Goal: Information Seeking & Learning: Find specific fact

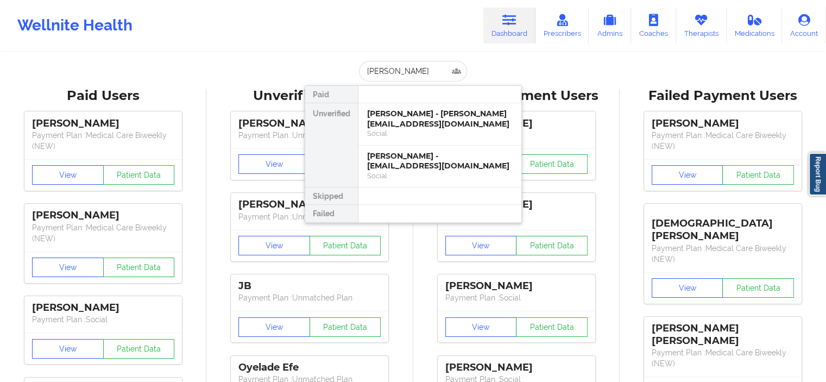
type input "[PERSON_NAME]"
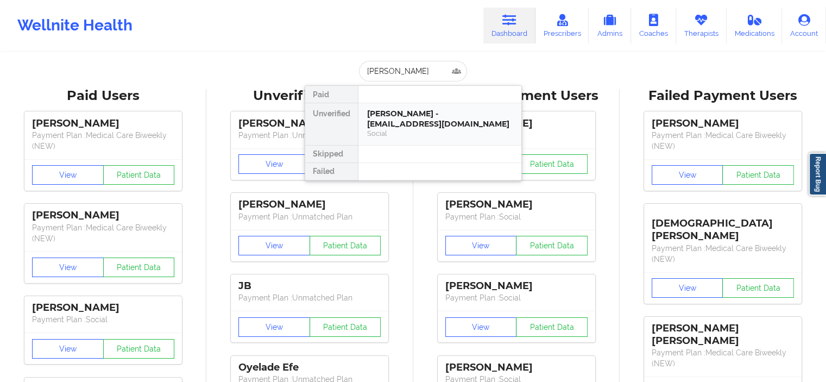
click at [399, 127] on div "Terri jones - terrijones11271971@gmail.com" at bounding box center [440, 119] width 146 height 20
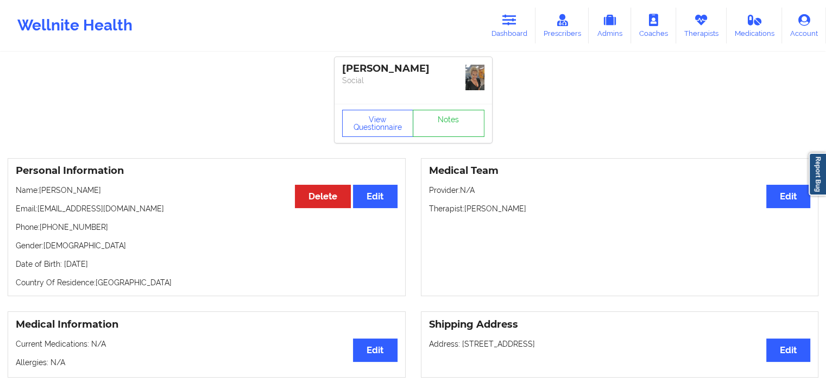
click at [485, 78] on div "Terri jones Social" at bounding box center [414, 80] width 158 height 47
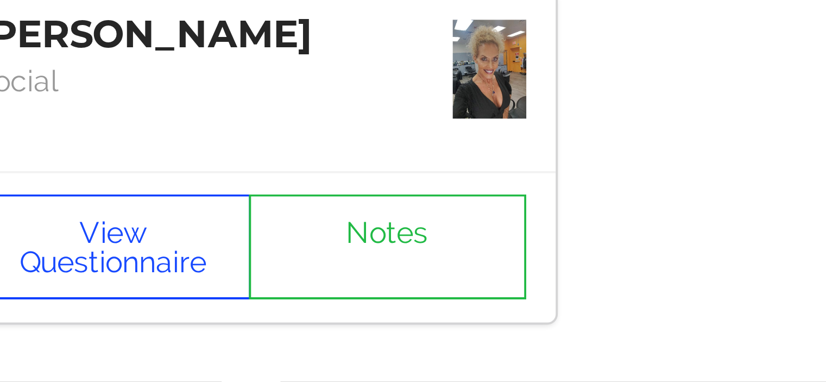
click at [395, 120] on button "View Questionnaire" at bounding box center [378, 123] width 72 height 27
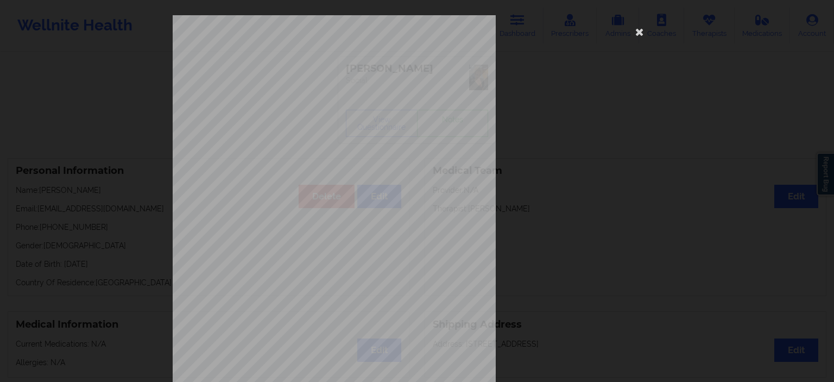
scroll to position [136, 0]
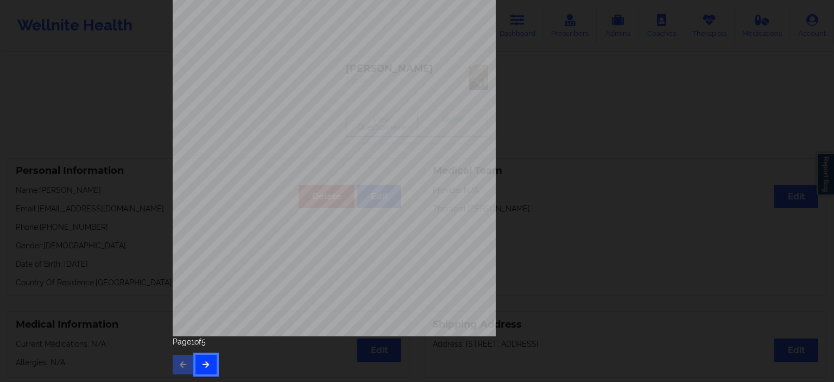
click at [196, 370] on button "button" at bounding box center [206, 365] width 21 height 20
click at [204, 358] on button "button" at bounding box center [206, 365] width 21 height 20
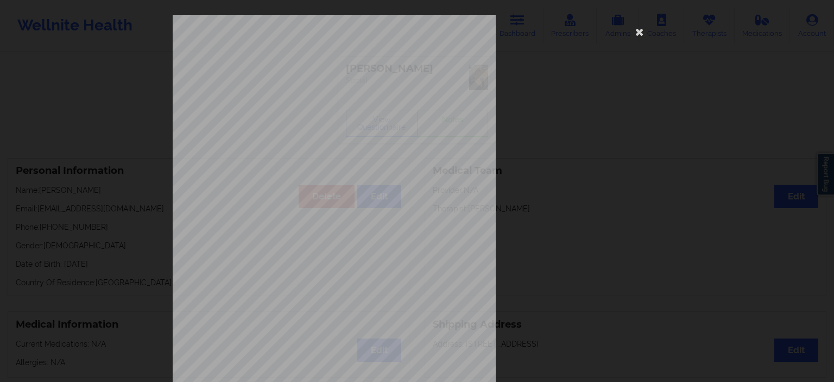
scroll to position [136, 0]
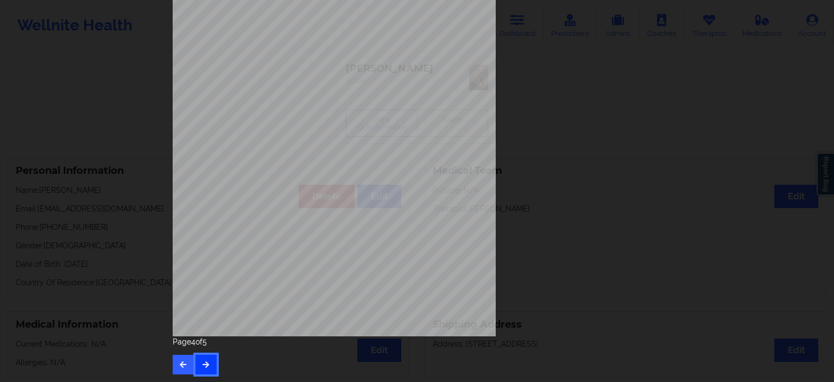
click at [204, 358] on button "button" at bounding box center [206, 365] width 21 height 20
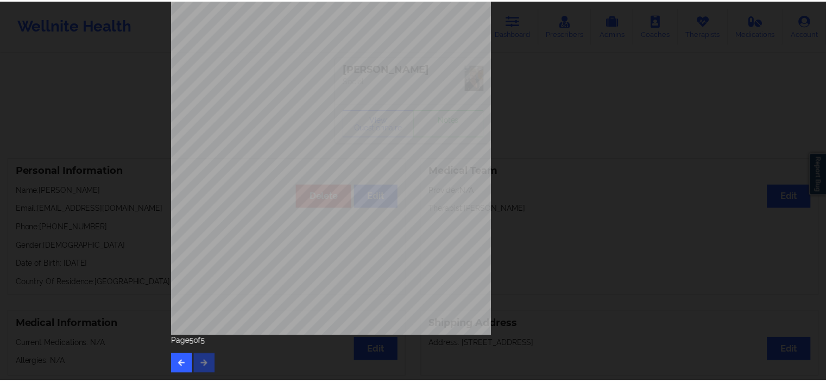
scroll to position [0, 0]
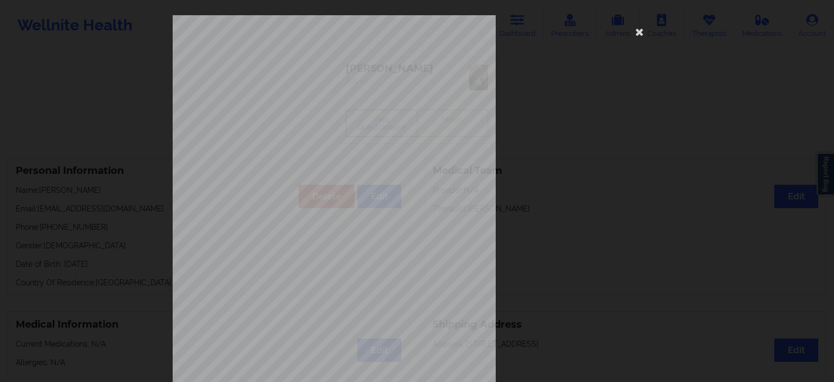
click at [137, 308] on div "None Local Pharmacy Data None Where patient came from Blue cross Job Informatio…" at bounding box center [417, 191] width 834 height 382
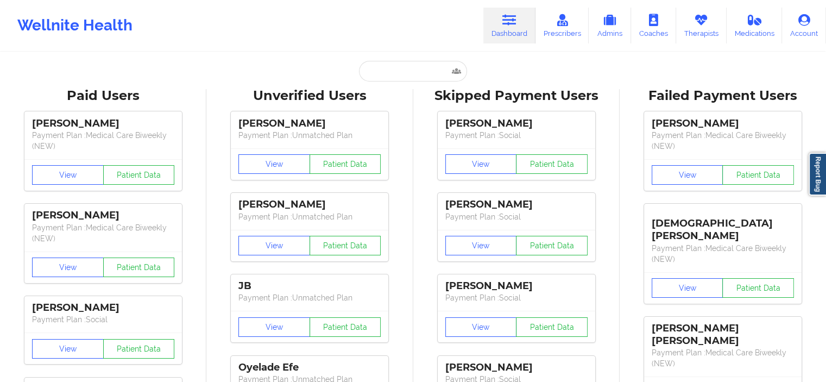
drag, startPoint x: 391, startPoint y: 61, endPoint x: 390, endPoint y: 49, distance: 11.5
click at [390, 49] on div "Wellnite Health Dashboard Prescribers Admins Coaches Therapists Medications Acc…" at bounding box center [413, 25] width 826 height 51
click at [391, 70] on input "text" at bounding box center [413, 71] width 108 height 21
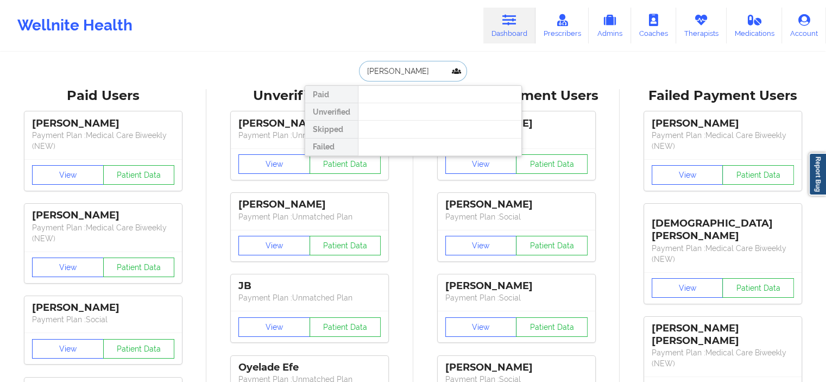
type input "[PERSON_NAME]"
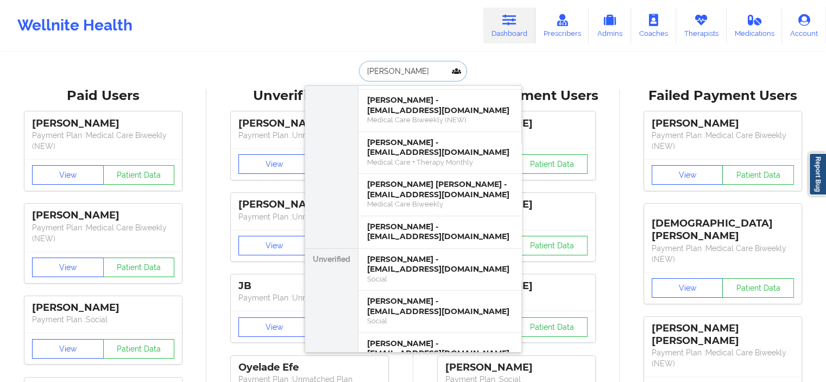
scroll to position [156, 0]
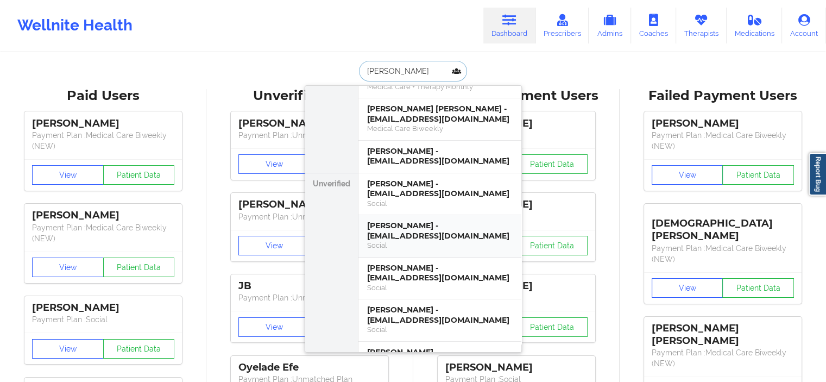
click at [421, 241] on div "Social" at bounding box center [440, 245] width 146 height 9
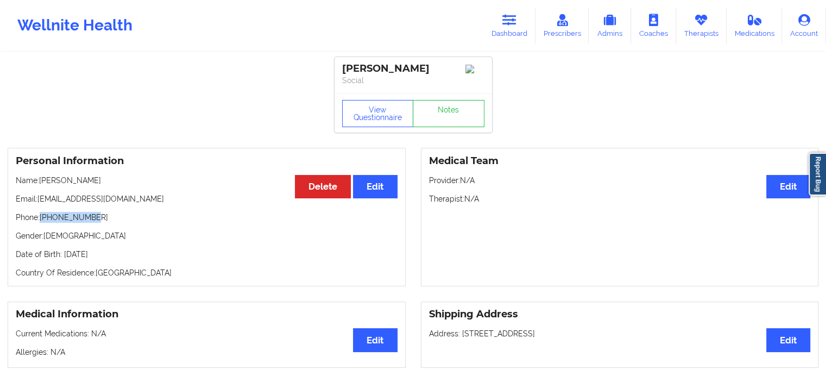
drag, startPoint x: 97, startPoint y: 212, endPoint x: 41, endPoint y: 219, distance: 55.8
click at [41, 219] on p "Phone: [PHONE_NUMBER]" at bounding box center [207, 217] width 382 height 11
copy p "[PHONE_NUMBER]"
click at [521, 15] on link "Dashboard" at bounding box center [509, 26] width 52 height 36
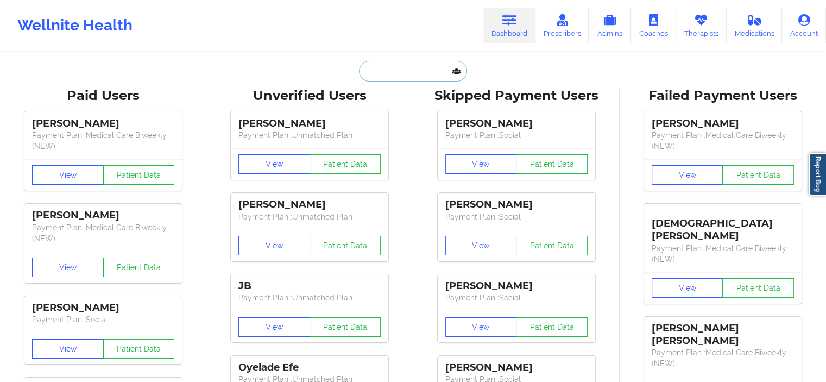
click at [406, 64] on input "text" at bounding box center [413, 71] width 108 height 21
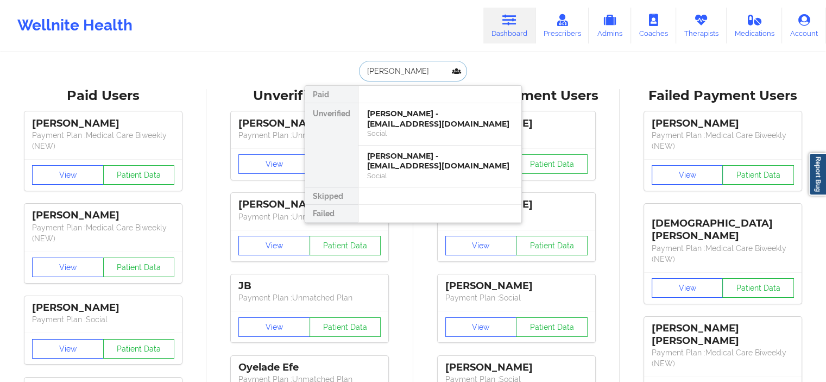
type input "[PERSON_NAME]"
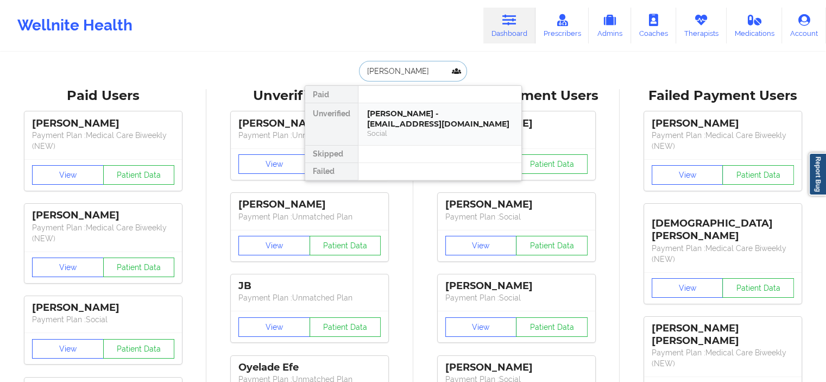
click at [404, 113] on div "[PERSON_NAME] - [EMAIL_ADDRESS][DOMAIN_NAME]" at bounding box center [440, 119] width 146 height 20
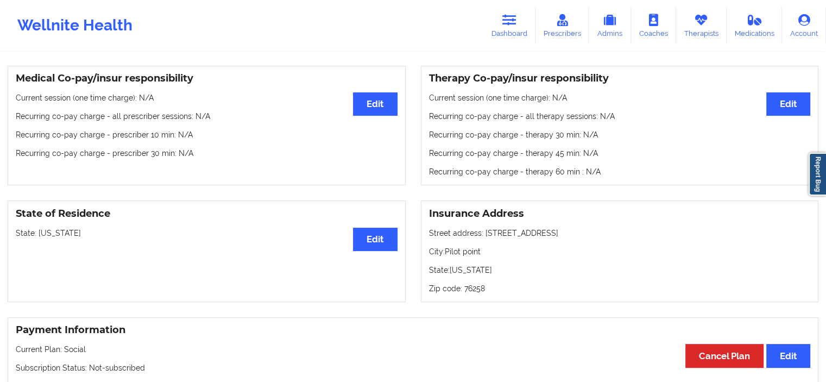
scroll to position [299, 0]
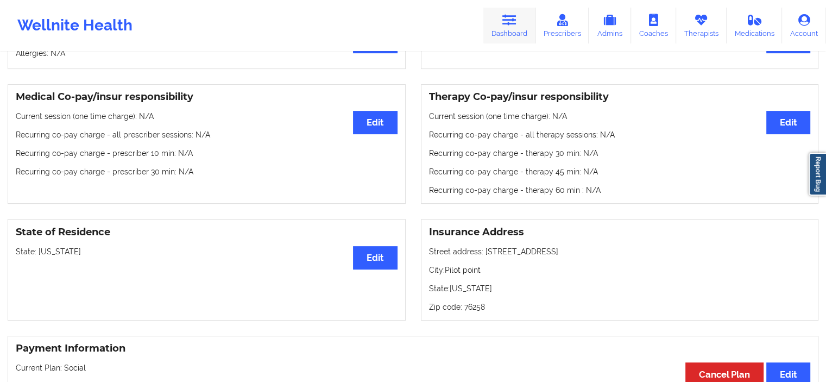
click at [523, 17] on link "Dashboard" at bounding box center [509, 26] width 52 height 36
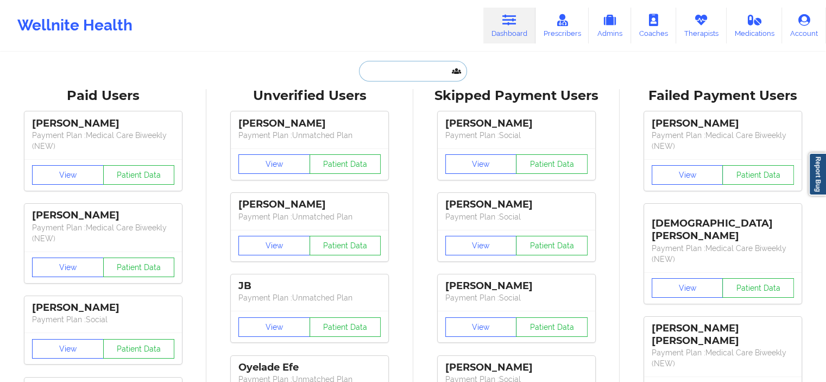
click at [372, 67] on input "text" at bounding box center [413, 71] width 108 height 21
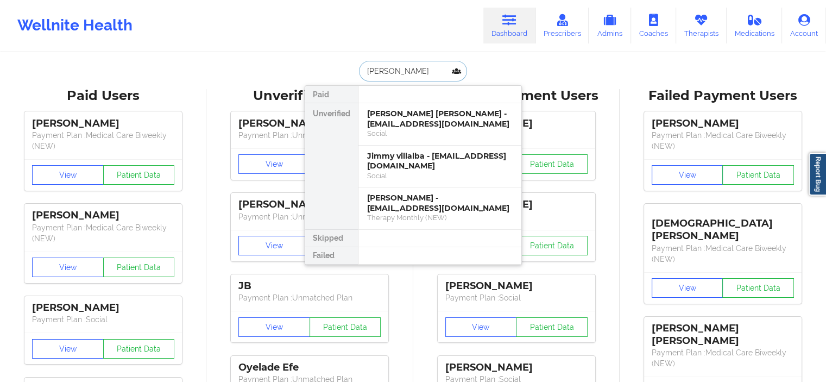
type input "[PERSON_NAME]"
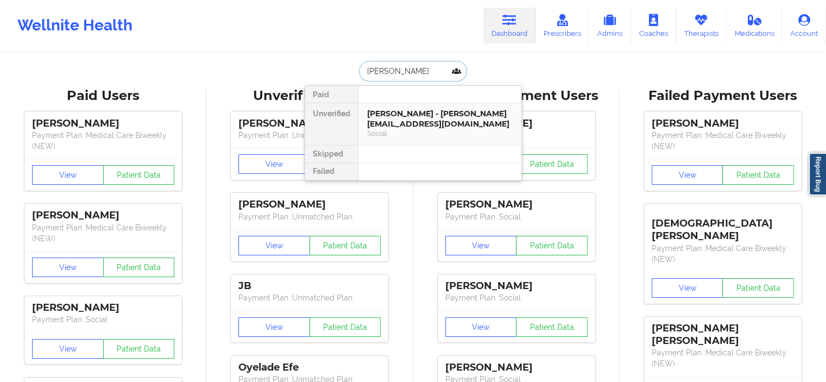
click at [427, 119] on div "[PERSON_NAME] - [PERSON_NAME][EMAIL_ADDRESS][DOMAIN_NAME]" at bounding box center [440, 119] width 146 height 20
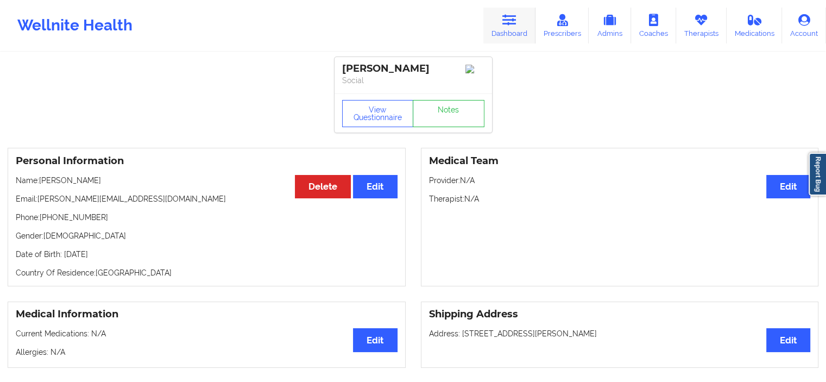
click at [524, 36] on link "Dashboard" at bounding box center [509, 26] width 52 height 36
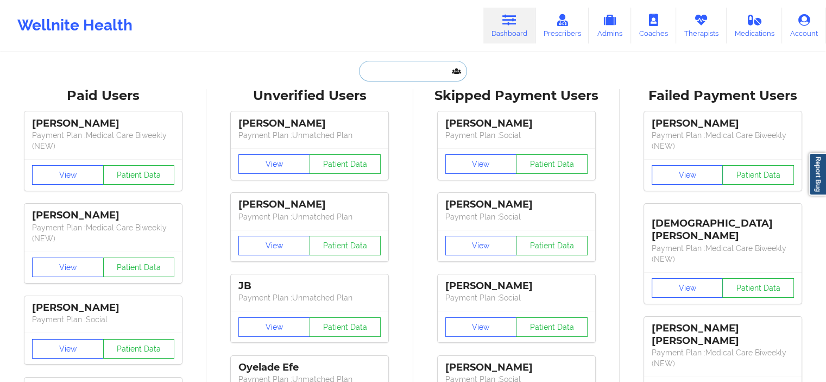
click at [428, 69] on input "text" at bounding box center [413, 71] width 108 height 21
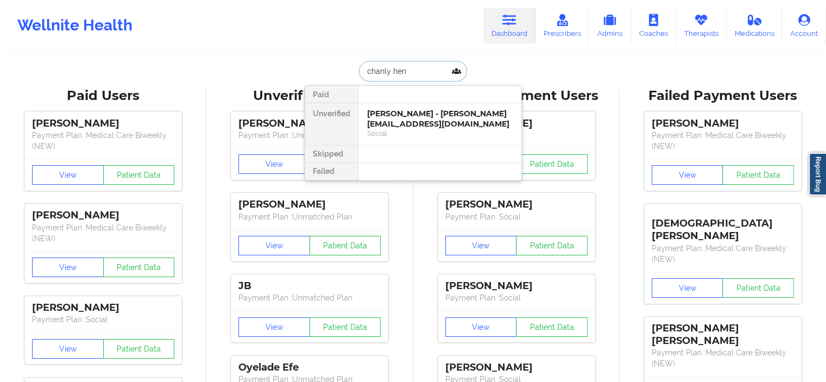
type input "[PERSON_NAME]"
click at [417, 115] on div "[PERSON_NAME] - [PERSON_NAME][EMAIL_ADDRESS][DOMAIN_NAME]" at bounding box center [440, 119] width 146 height 20
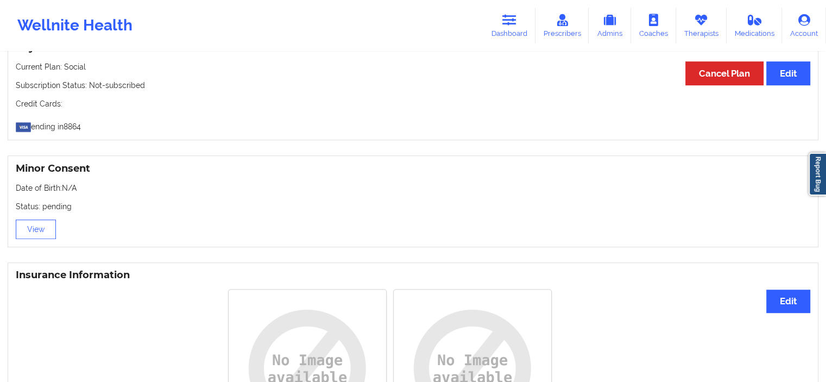
scroll to position [602, 0]
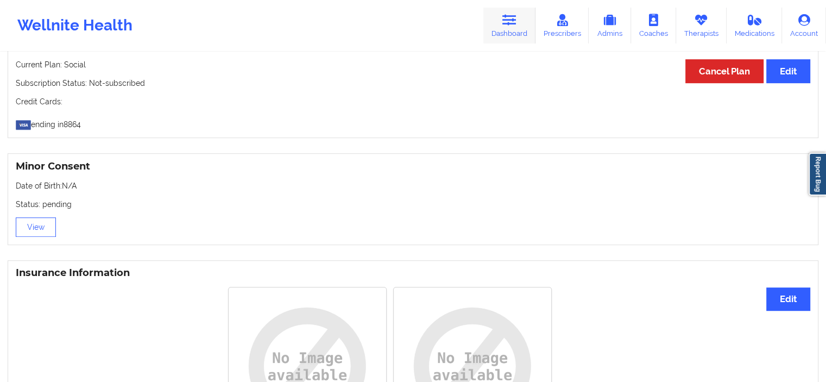
click at [508, 24] on icon at bounding box center [510, 20] width 14 height 12
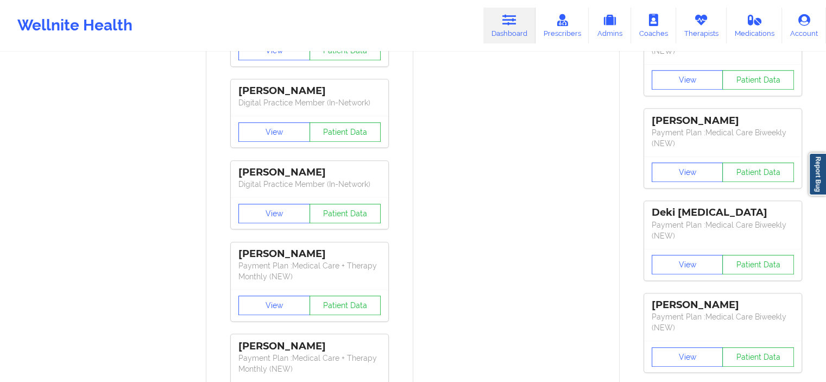
click at [498, 37] on link "Dashboard" at bounding box center [509, 26] width 52 height 36
click at [503, 34] on link "Dashboard" at bounding box center [509, 26] width 52 height 36
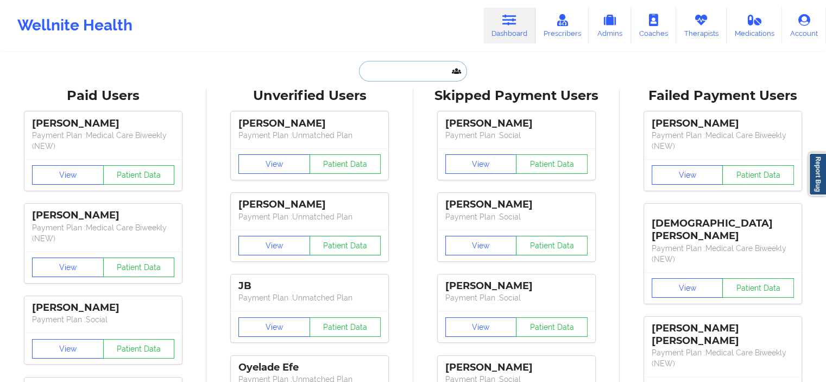
click at [420, 78] on input "text" at bounding box center [413, 71] width 108 height 21
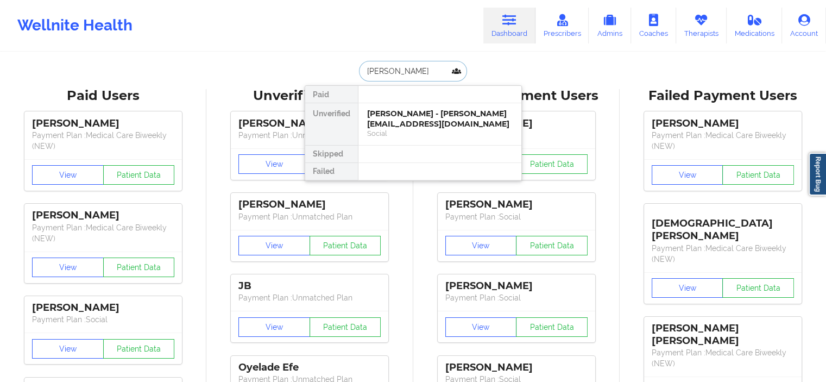
type input "[PERSON_NAME] [PERSON_NAME]"
click at [409, 111] on div "[PERSON_NAME] [PERSON_NAME] - [EMAIL_ADDRESS][DOMAIN_NAME]" at bounding box center [440, 119] width 146 height 20
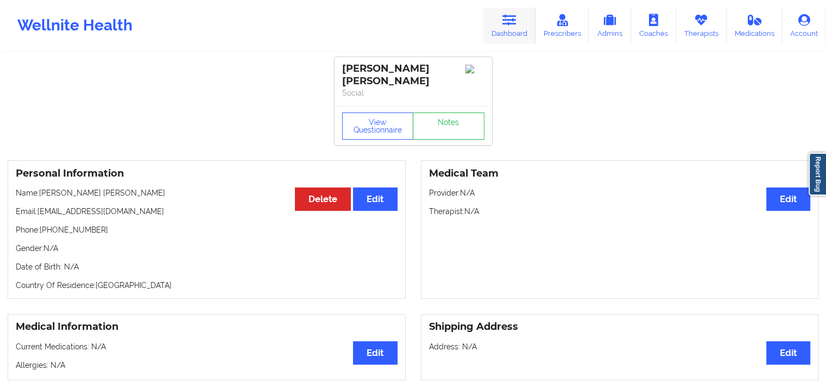
click at [491, 31] on link "Dashboard" at bounding box center [509, 26] width 52 height 36
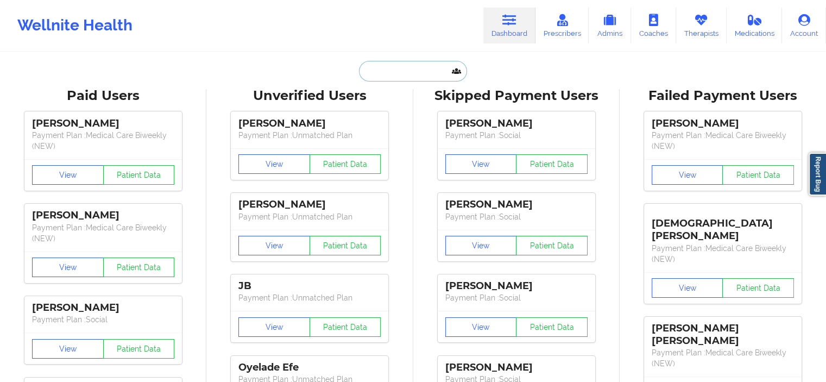
click at [393, 68] on input "text" at bounding box center [413, 71] width 108 height 21
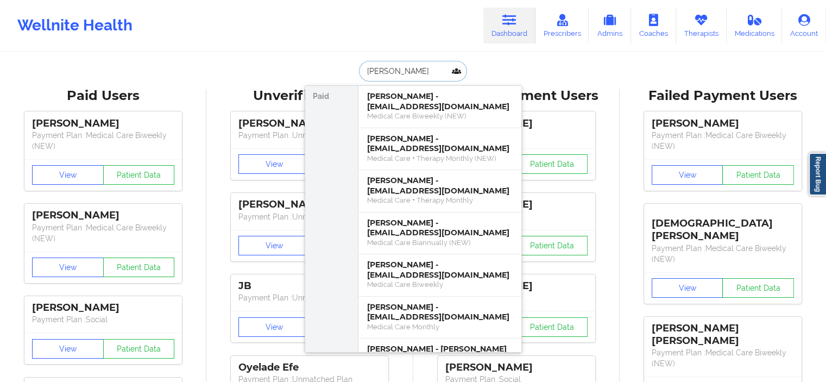
type input "c"
type input "[PERSON_NAME]"
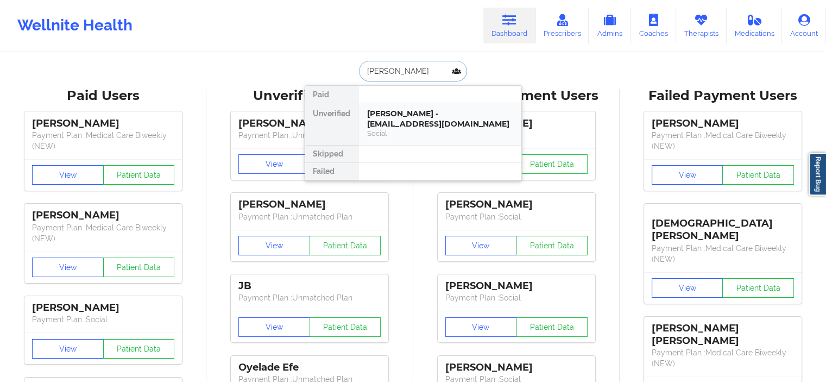
click at [404, 119] on div "[PERSON_NAME] - [EMAIL_ADDRESS][DOMAIN_NAME]" at bounding box center [440, 119] width 146 height 20
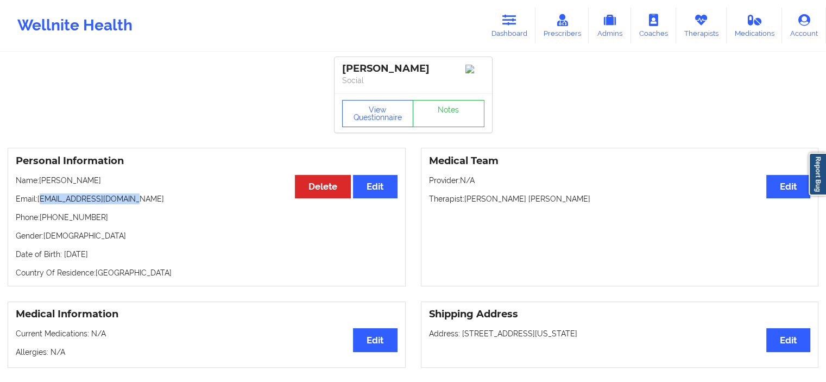
drag, startPoint x: 133, startPoint y: 202, endPoint x: 40, endPoint y: 197, distance: 93.0
click at [40, 197] on p "Email: [EMAIL_ADDRESS][DOMAIN_NAME]" at bounding box center [207, 198] width 382 height 11
drag, startPoint x: 37, startPoint y: 202, endPoint x: 130, endPoint y: 206, distance: 93.0
click at [130, 204] on p "Email: [EMAIL_ADDRESS][DOMAIN_NAME]" at bounding box center [207, 198] width 382 height 11
copy p "[EMAIL_ADDRESS][DOMAIN_NAME]"
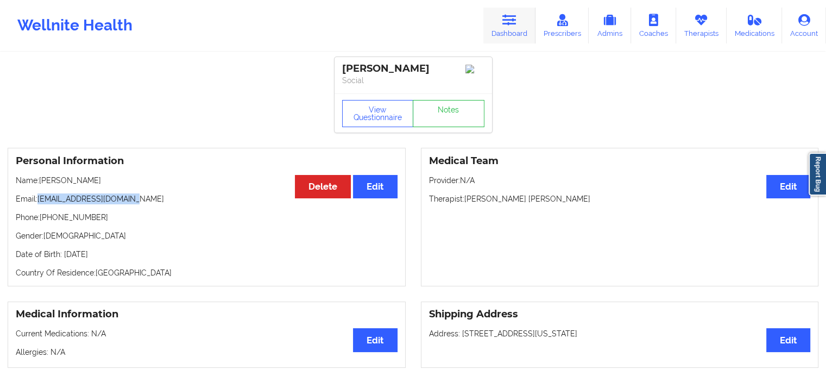
click at [488, 19] on link "Dashboard" at bounding box center [509, 26] width 52 height 36
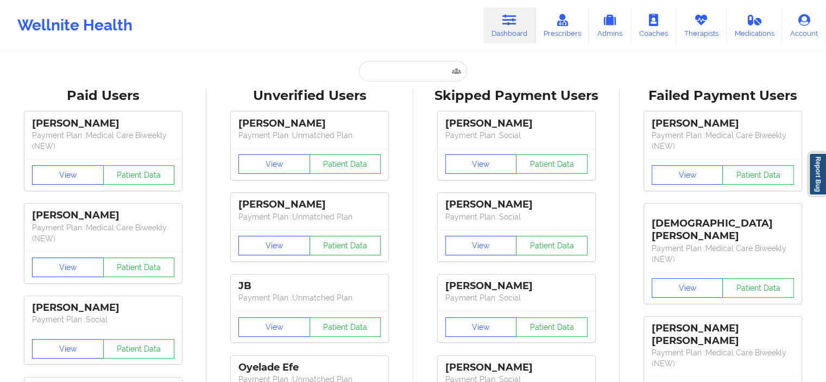
click at [419, 72] on input "text" at bounding box center [413, 71] width 108 height 21
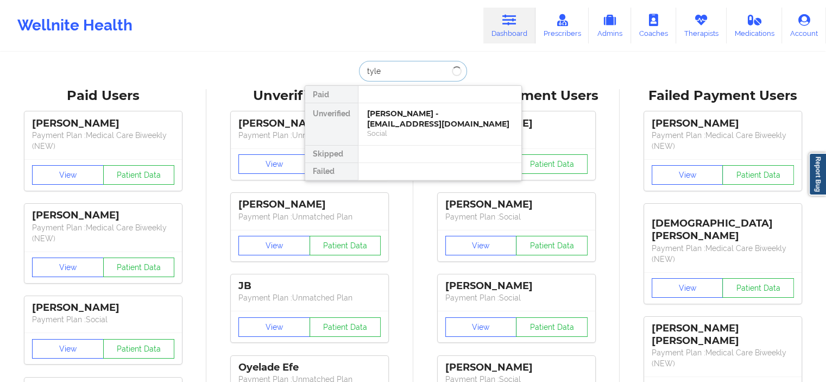
type input "[PERSON_NAME]"
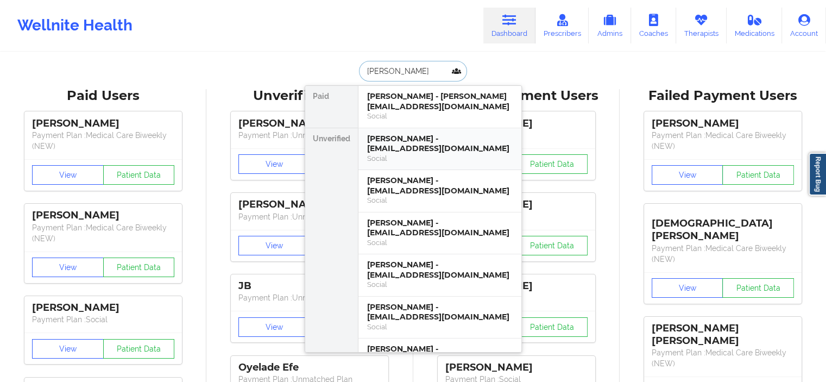
click at [413, 152] on div "[PERSON_NAME] - [EMAIL_ADDRESS][DOMAIN_NAME]" at bounding box center [440, 144] width 146 height 20
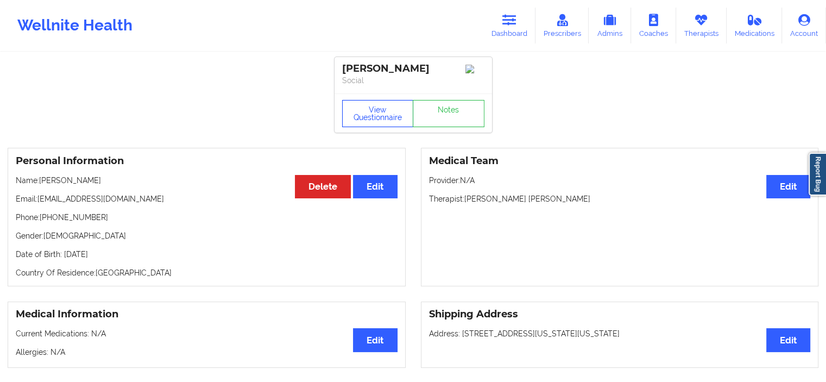
click at [379, 120] on button "View Questionnaire" at bounding box center [378, 113] width 72 height 27
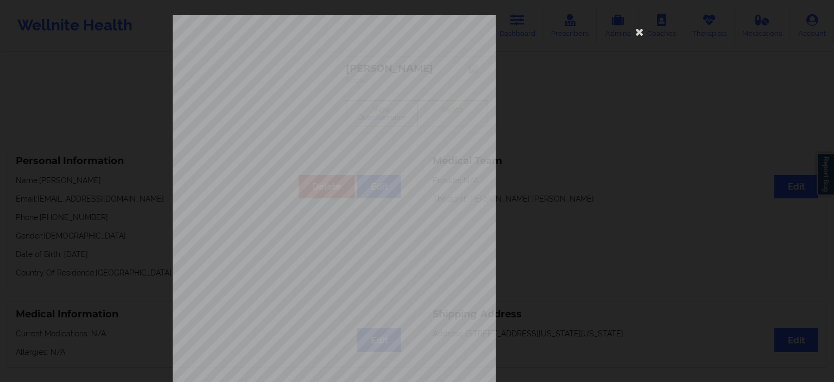
scroll to position [136, 0]
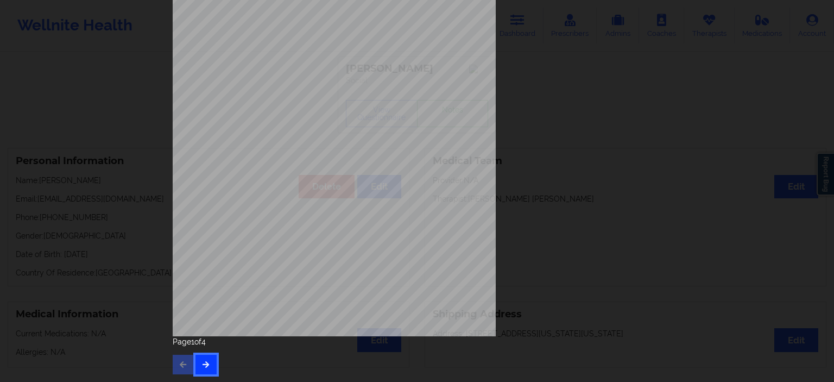
click at [206, 369] on button "button" at bounding box center [206, 365] width 21 height 20
click at [210, 351] on div "Page 2 of 4" at bounding box center [417, 355] width 489 height 38
click at [202, 368] on button "button" at bounding box center [206, 365] width 21 height 20
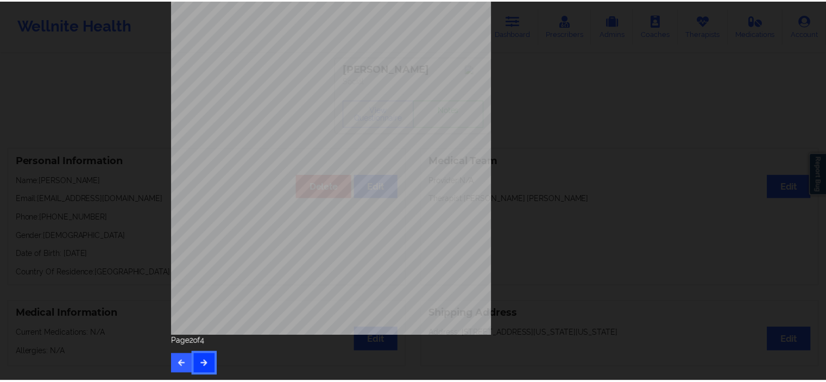
scroll to position [0, 0]
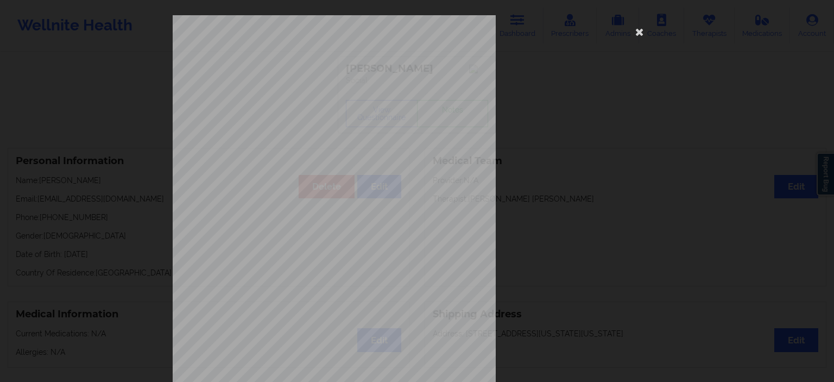
drag, startPoint x: 522, startPoint y: 12, endPoint x: 530, endPoint y: 16, distance: 8.8
click at [530, 16] on div "commercial Insurance Member ID for patient XEA911544657 Insurance company name …" at bounding box center [417, 243] width 489 height 457
click at [637, 30] on icon at bounding box center [639, 31] width 17 height 17
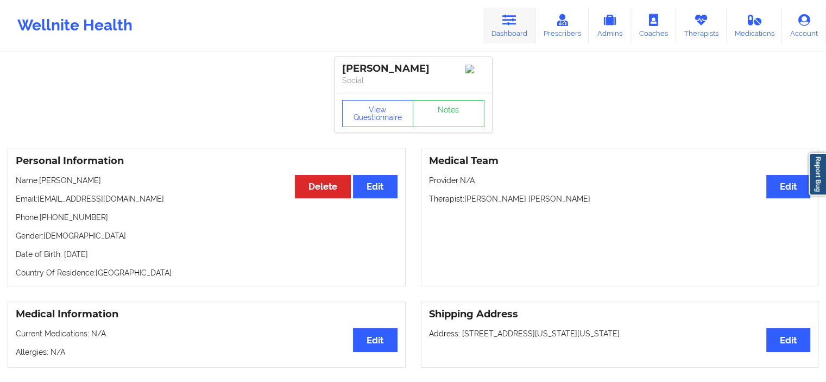
click at [504, 27] on link "Dashboard" at bounding box center [509, 26] width 52 height 36
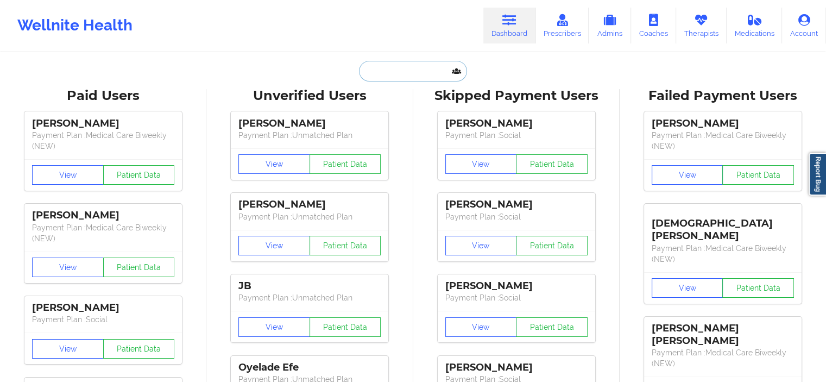
click at [387, 69] on input "text" at bounding box center [413, 71] width 108 height 21
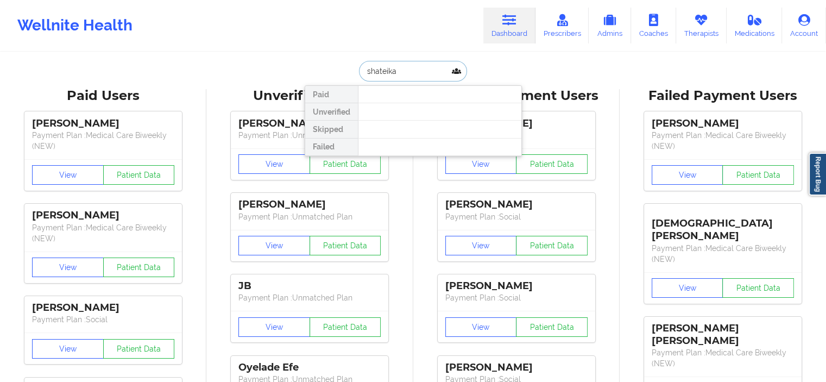
type input "shateika"
